Goal: Information Seeking & Learning: Learn about a topic

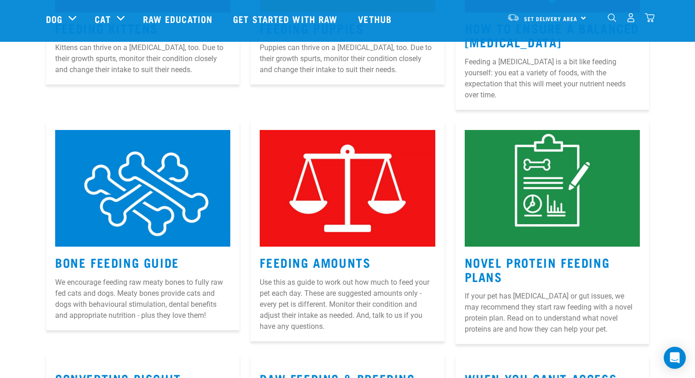
scroll to position [800, 0]
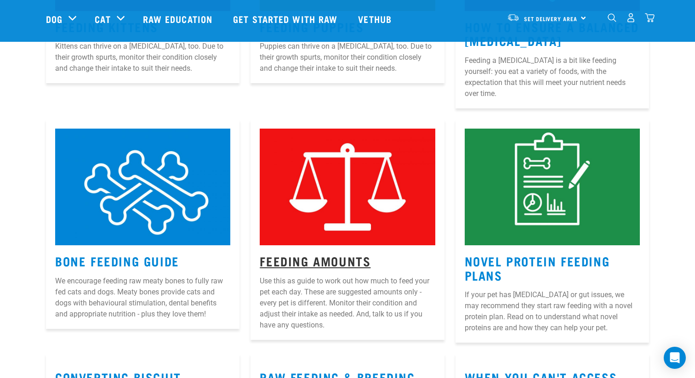
click at [325, 257] on link "Feeding Amounts" at bounding box center [315, 260] width 111 height 7
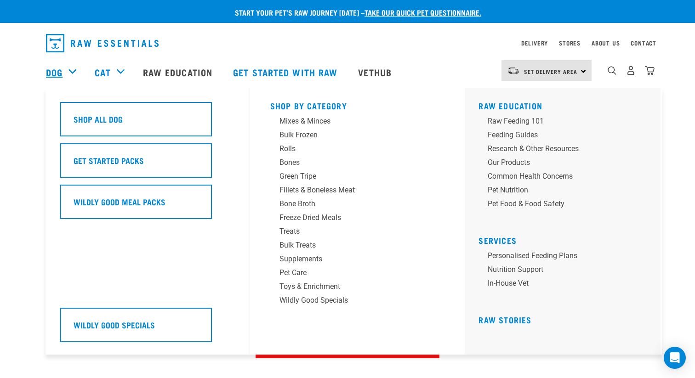
click at [55, 72] on link "Dog" at bounding box center [54, 72] width 17 height 14
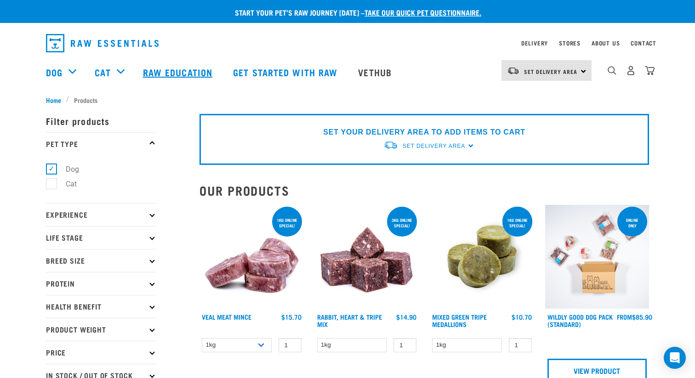
click at [177, 70] on link "Raw Education" at bounding box center [179, 72] width 90 height 37
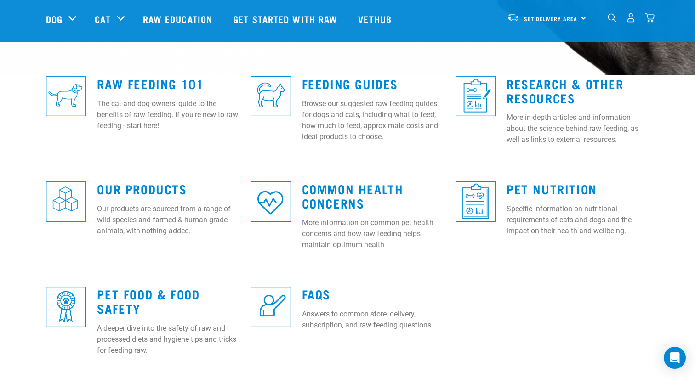
scroll to position [238, 0]
